Goal: Information Seeking & Learning: Learn about a topic

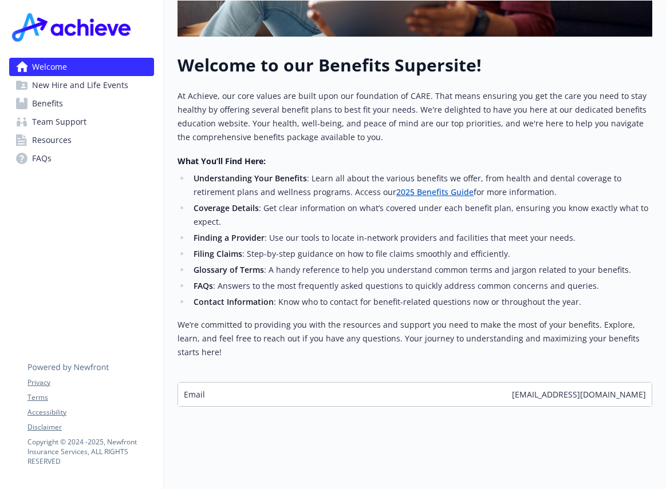
scroll to position [347, 0]
click at [66, 108] on link "Benefits" at bounding box center [81, 103] width 145 height 18
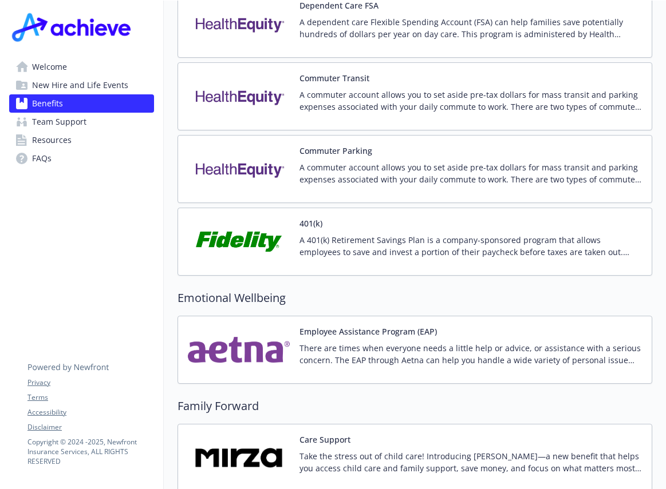
scroll to position [1545, 0]
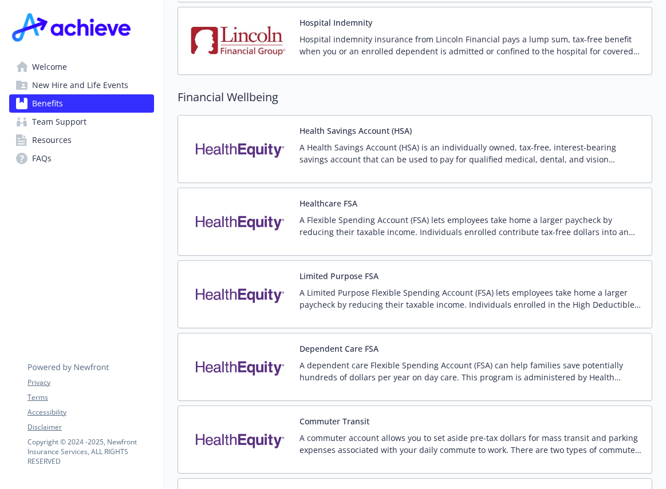
click at [61, 67] on span "Welcome" at bounding box center [49, 67] width 35 height 18
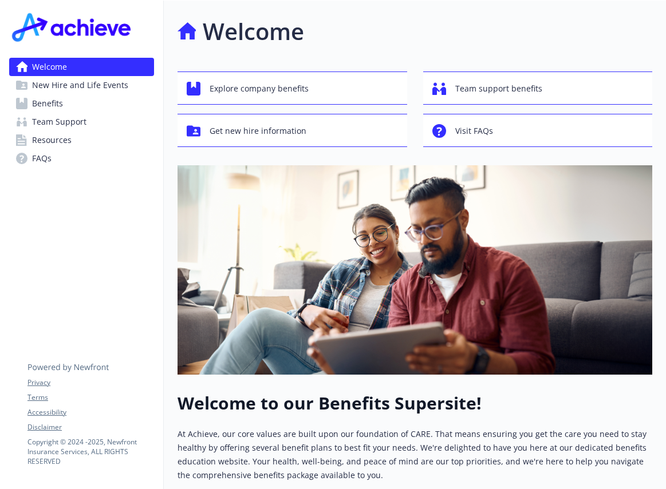
click at [74, 29] on img at bounding box center [73, 27] width 128 height 34
